Goal: Connect with others: Establish contact or relationships with other users

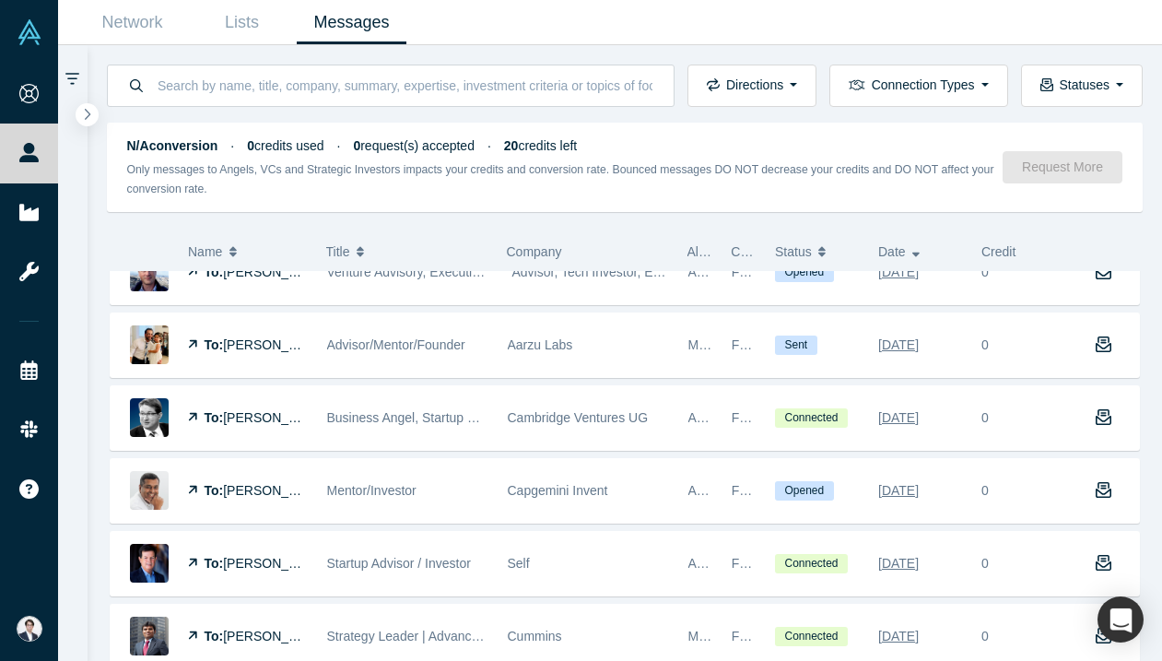
scroll to position [252, 0]
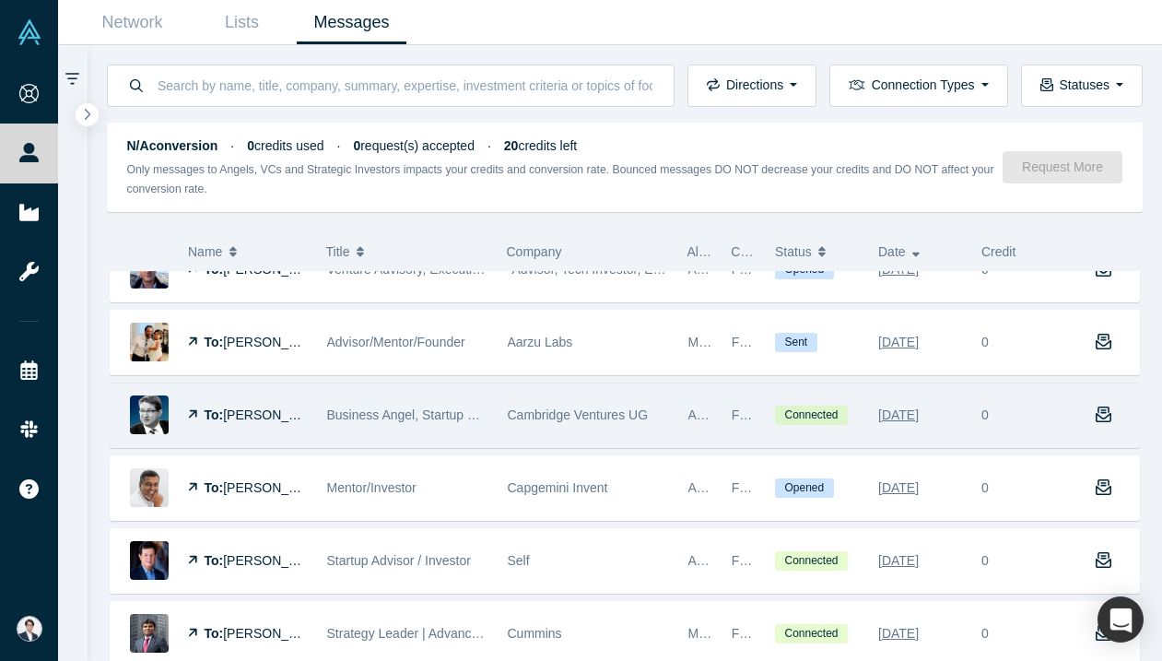
click at [525, 408] on span "Cambridge Ventures UG" at bounding box center [578, 414] width 141 height 15
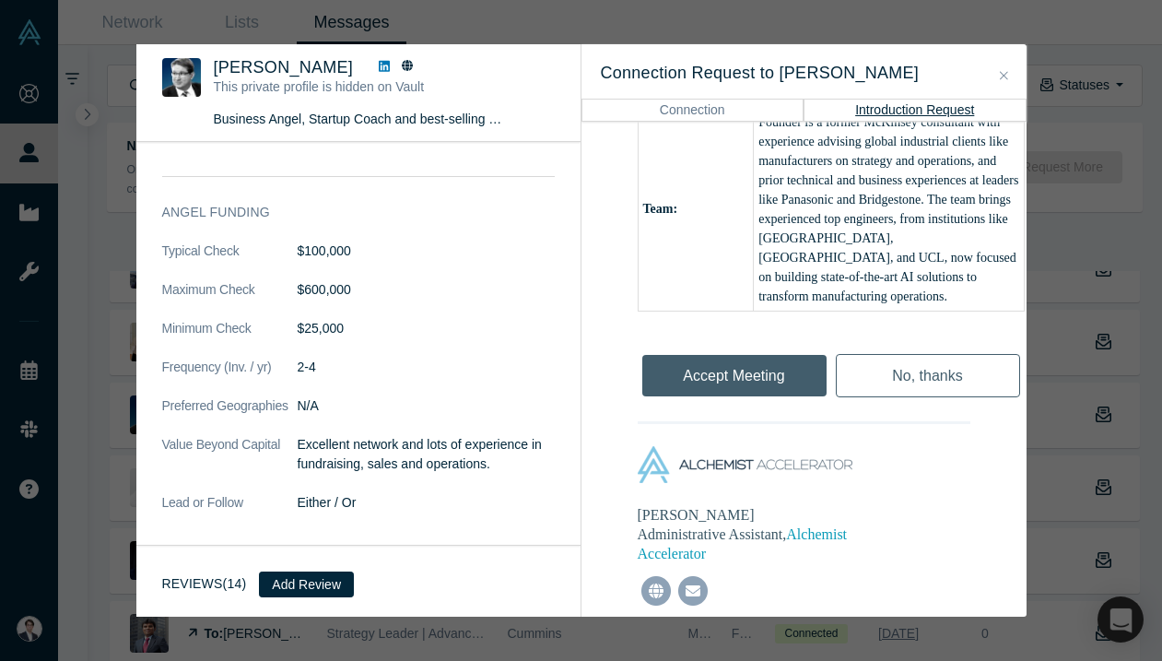
scroll to position [1296, 0]
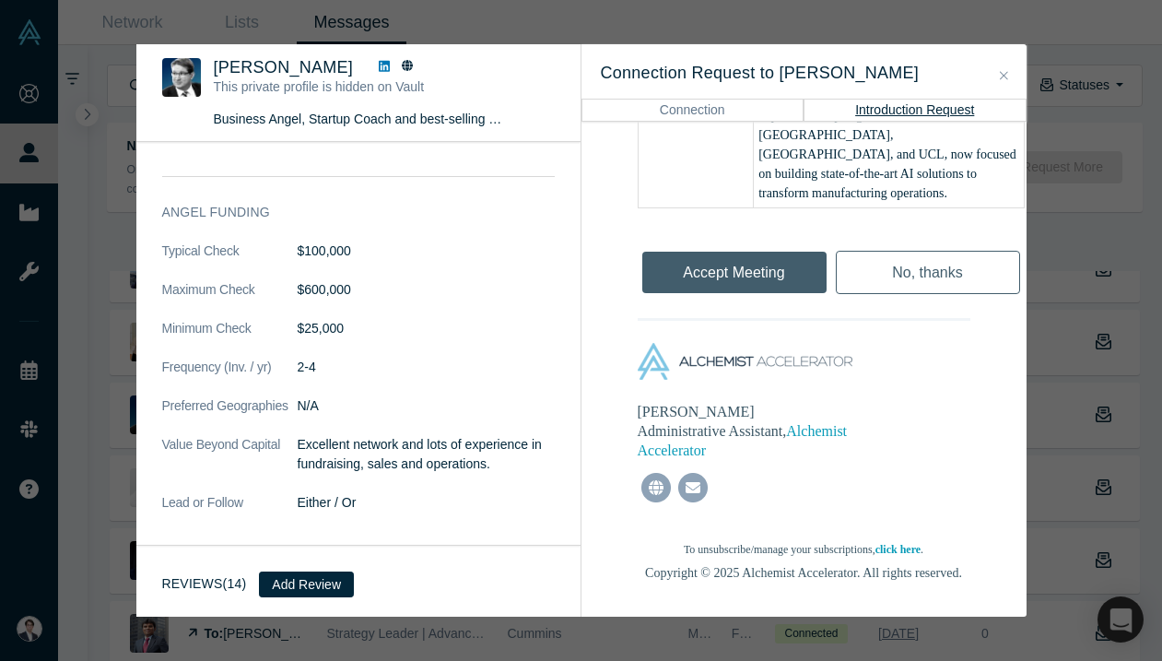
click at [1069, 370] on div "[PERSON_NAME] This private profile is hidden on Vault Business Angel, Startup C…" at bounding box center [581, 330] width 1162 height 661
